Goal: Task Accomplishment & Management: Use online tool/utility

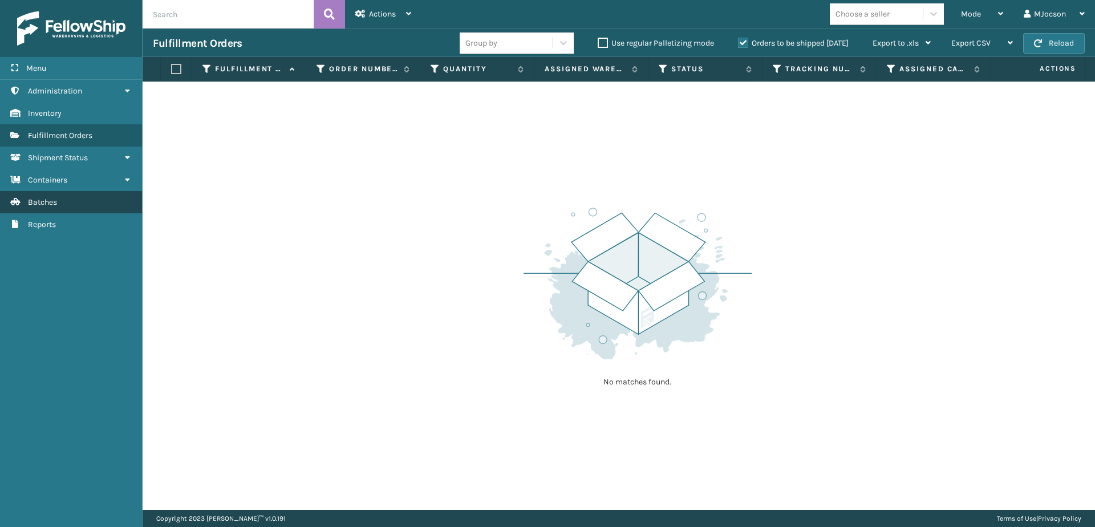
click at [63, 209] on link "Batches" at bounding box center [71, 202] width 142 height 22
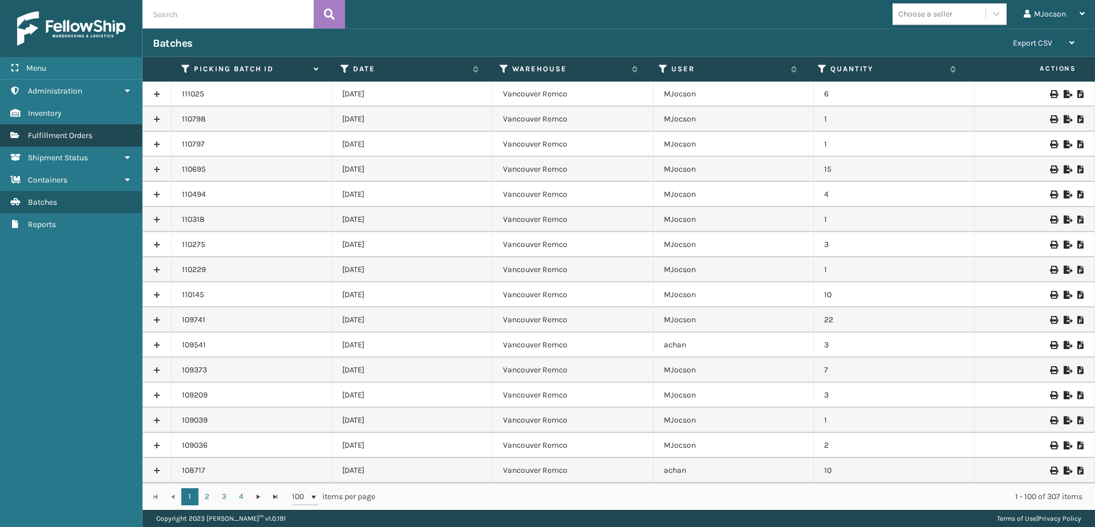
click at [50, 135] on span "Fulfillment Orders" at bounding box center [60, 136] width 64 height 10
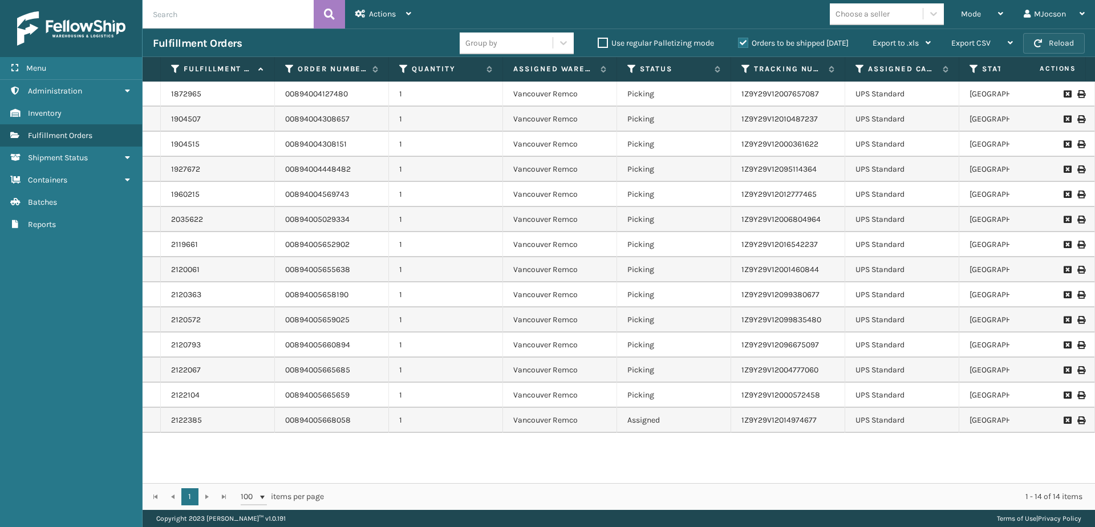
click at [1041, 42] on span "button" at bounding box center [1038, 43] width 8 height 8
click at [987, 17] on div "Mode" at bounding box center [982, 14] width 42 height 29
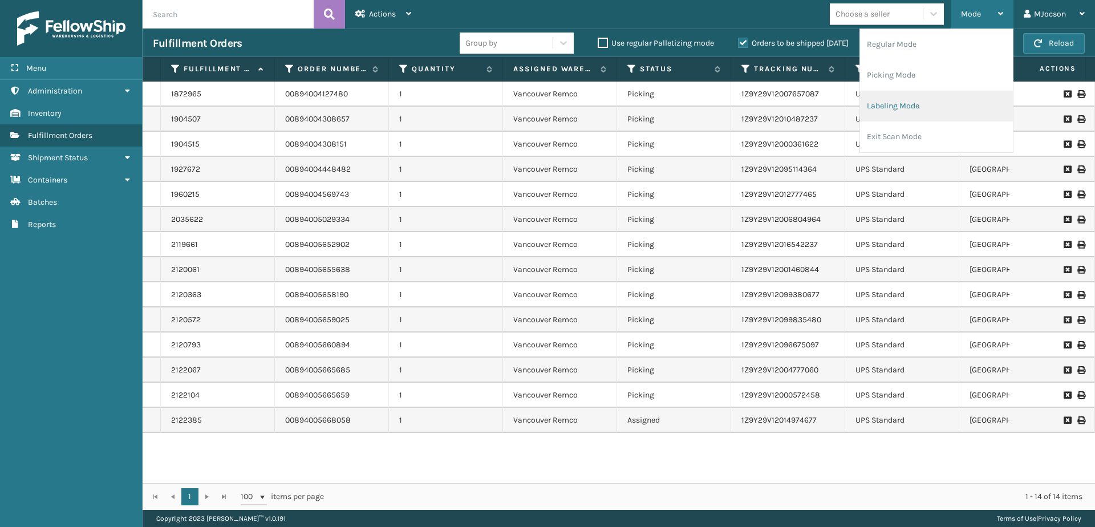
click at [896, 104] on li "Labeling Mode" at bounding box center [936, 106] width 153 height 31
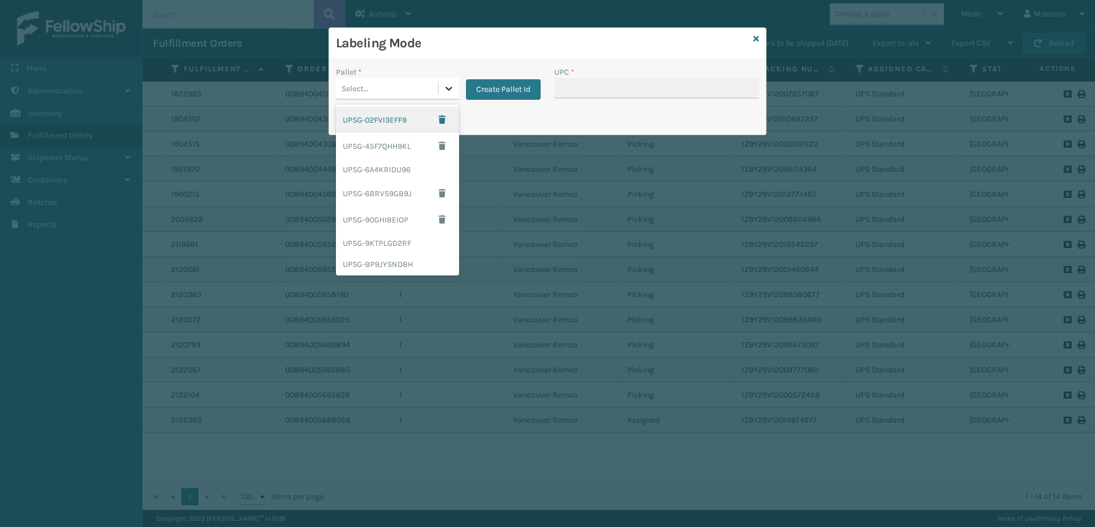
click at [447, 89] on icon at bounding box center [448, 89] width 7 height 4
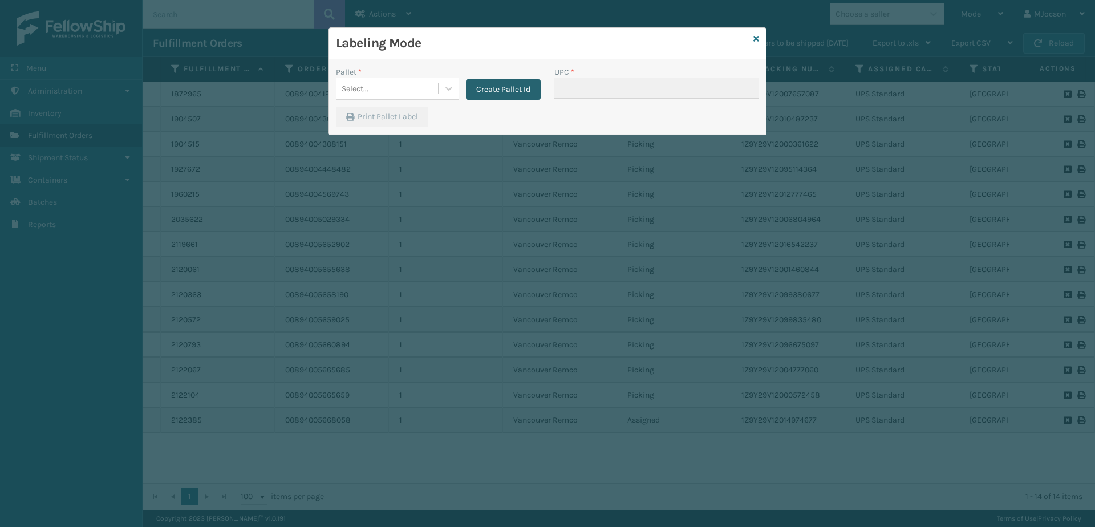
click at [507, 89] on button "Create Pallet Id" at bounding box center [503, 89] width 75 height 21
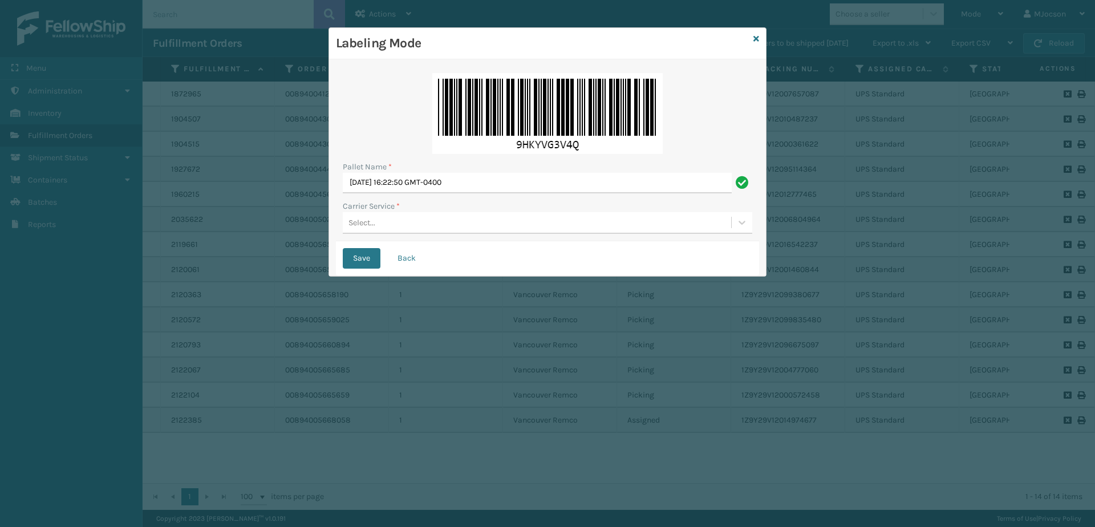
click at [354, 221] on div "Select..." at bounding box center [361, 223] width 27 height 12
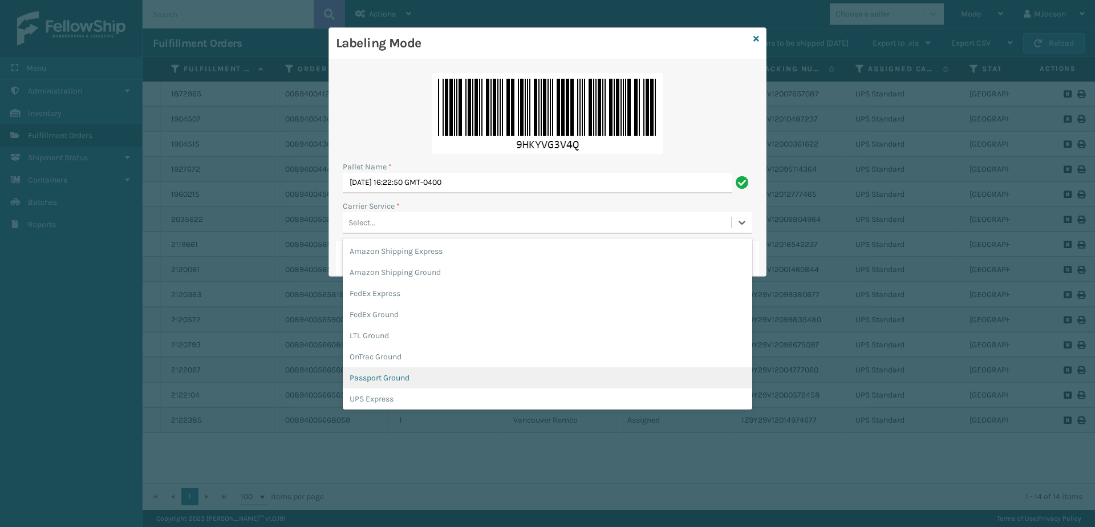
scroll to position [57, 0]
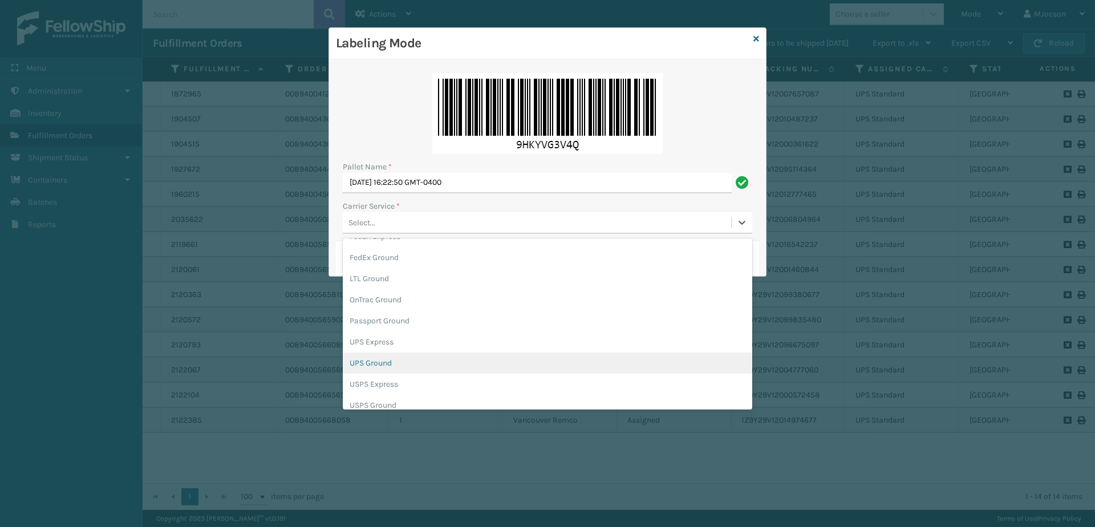
click at [400, 368] on div "UPS Ground" at bounding box center [547, 362] width 409 height 21
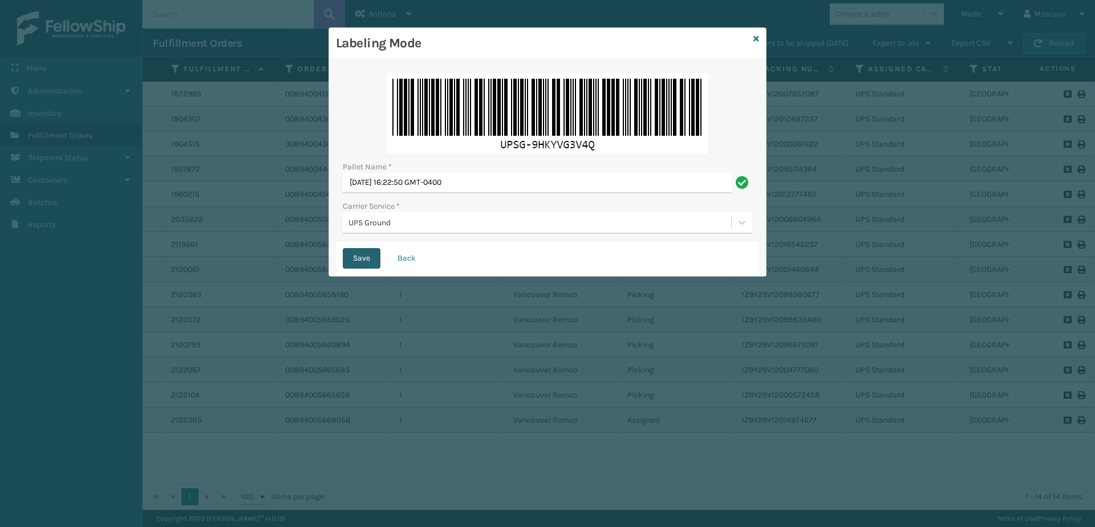
click at [363, 264] on button "Save" at bounding box center [362, 258] width 38 height 21
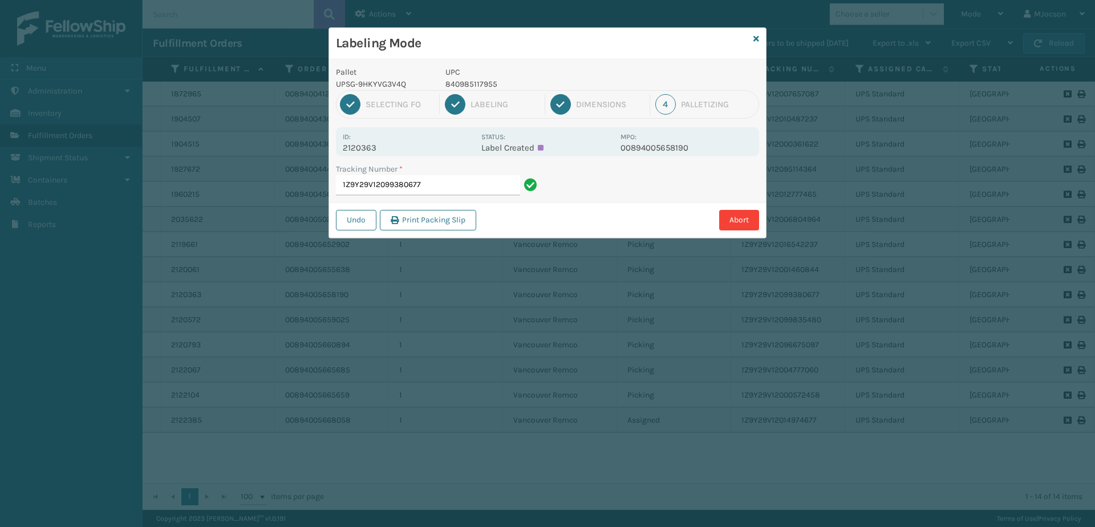
click at [951, 445] on div "Labeling Mode Pallet UPSG-9HKYVG3V4Q UPC 840985117955 1 Selecting FO 2 Labeling…" at bounding box center [547, 263] width 1095 height 527
click at [832, 449] on div "Labeling Mode Pallet UPSG-9HKYVG3V4Q UPC 840985117955 1 Selecting FO 2 Labeling…" at bounding box center [547, 263] width 1095 height 527
drag, startPoint x: 474, startPoint y: 312, endPoint x: 851, endPoint y: 451, distance: 401.0
click at [851, 451] on div "Labeling Mode Pallet UPSG-9HKYVG3V4Q UPC 840985117955 1 Selecting FO 2 Labeling…" at bounding box center [547, 263] width 1095 height 527
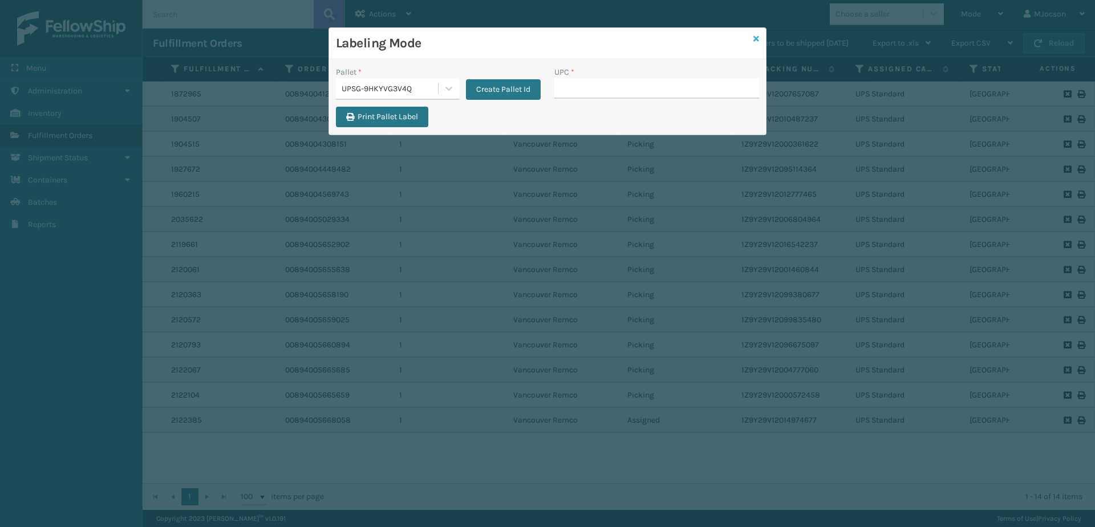
click at [755, 40] on icon at bounding box center [756, 39] width 6 height 8
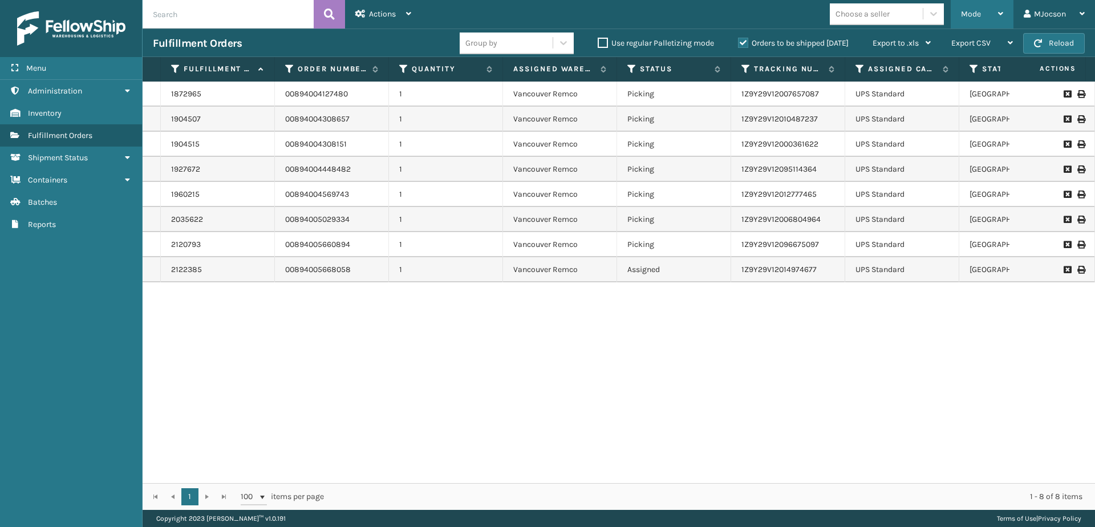
click at [980, 18] on span "Mode" at bounding box center [971, 14] width 20 height 10
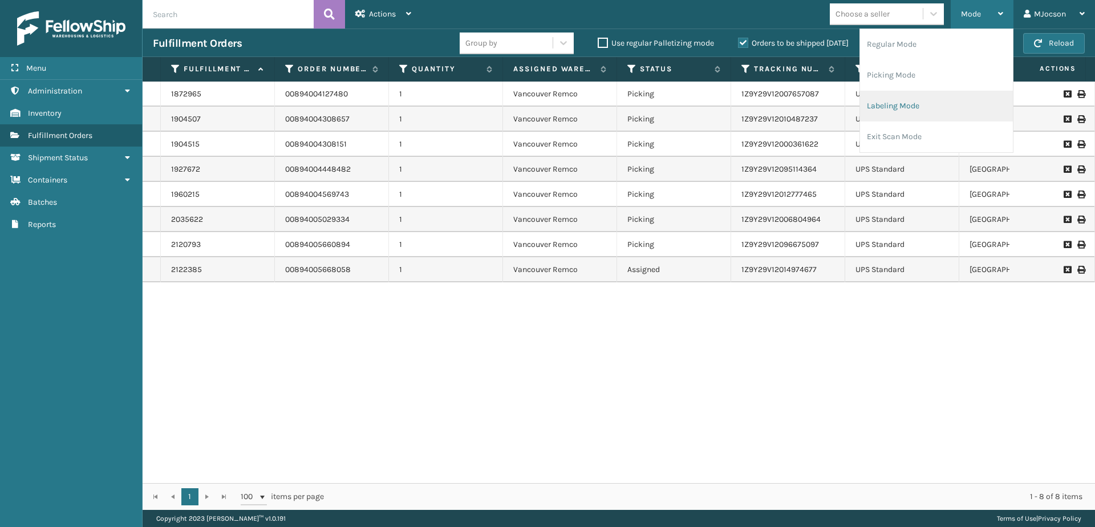
click at [906, 107] on li "Labeling Mode" at bounding box center [936, 106] width 153 height 31
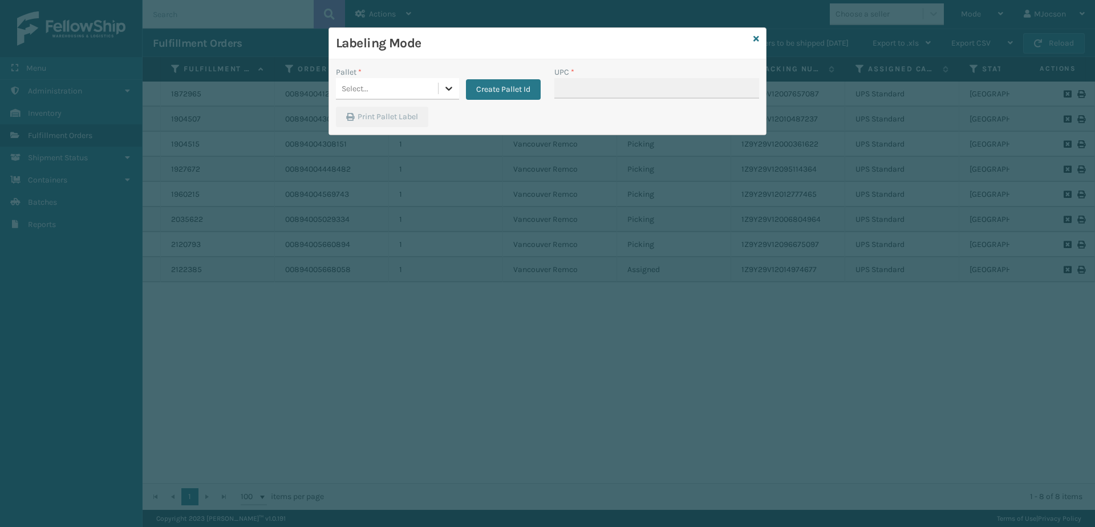
click at [452, 92] on icon at bounding box center [448, 88] width 11 height 11
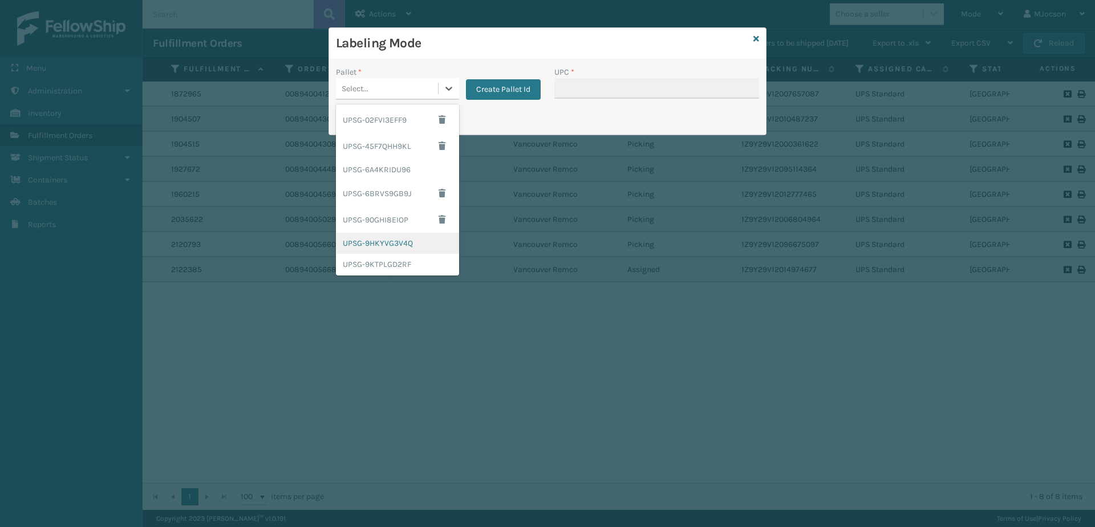
click at [426, 243] on div "UPSG-9HKYVG3V4Q" at bounding box center [397, 243] width 123 height 21
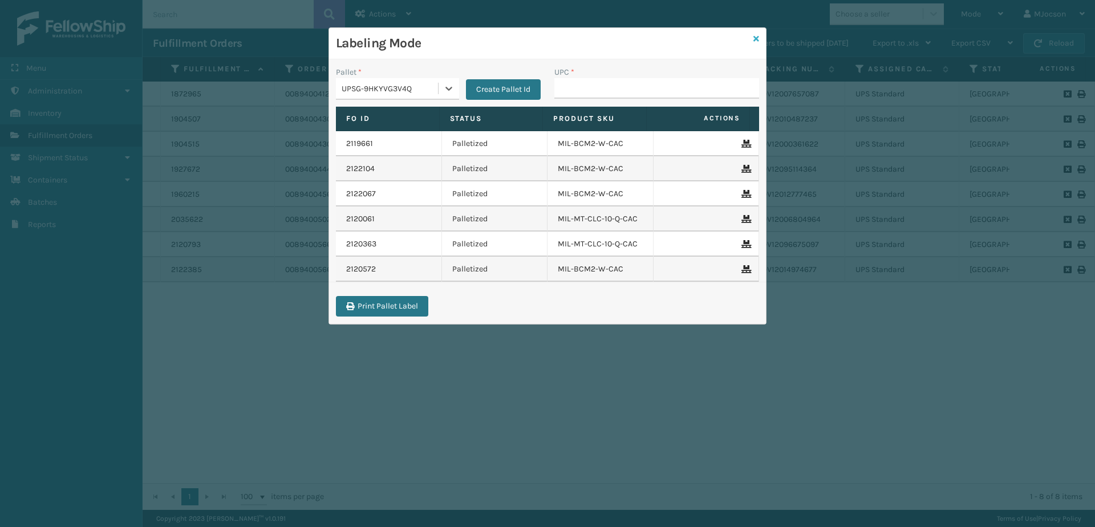
click at [755, 38] on icon at bounding box center [756, 39] width 6 height 8
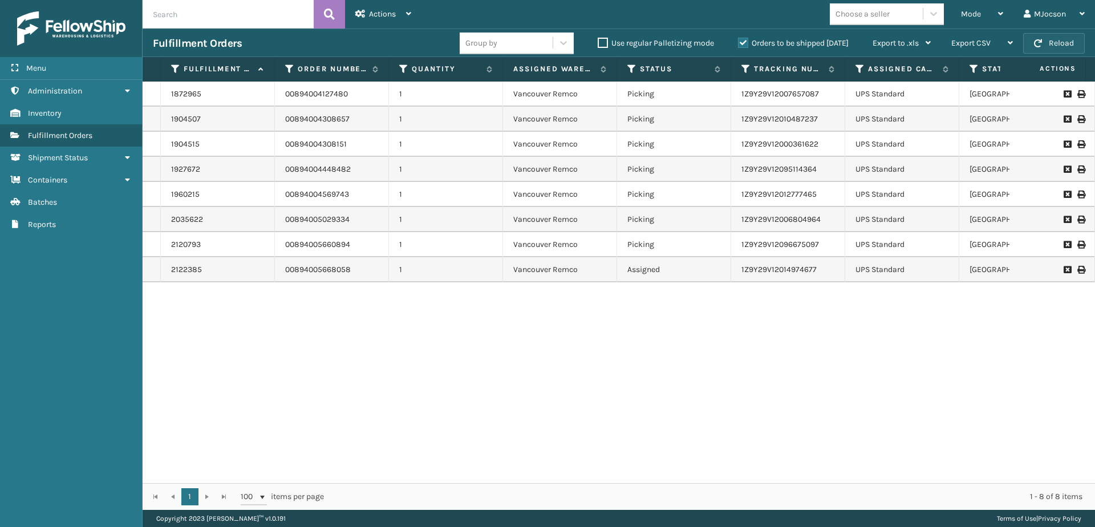
click at [1038, 40] on span "button" at bounding box center [1038, 43] width 8 height 8
click at [491, 325] on div "1872965 00894004127480 1 [GEOGRAPHIC_DATA] Remco Picking 1Z9Y29V12007657087 UPS…" at bounding box center [619, 282] width 952 height 401
